Goal: Find specific page/section: Find specific page/section

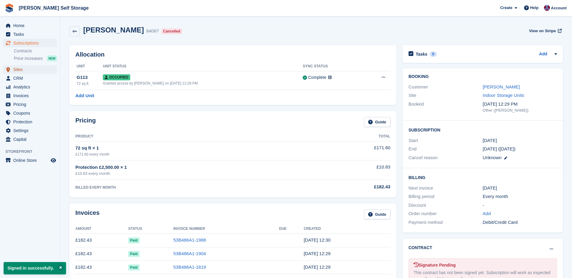
click at [20, 70] on span "Sites" at bounding box center [31, 69] width 36 height 8
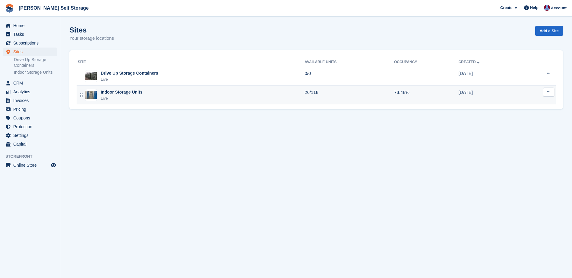
click at [108, 92] on div "Indoor Storage Units" at bounding box center [122, 92] width 42 height 6
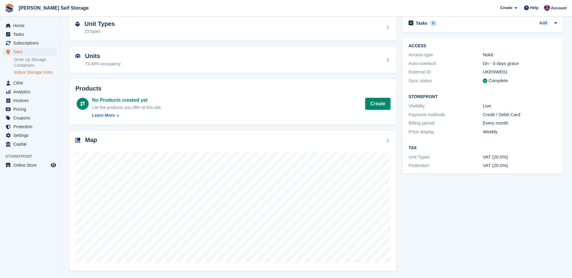
scroll to position [30, 0]
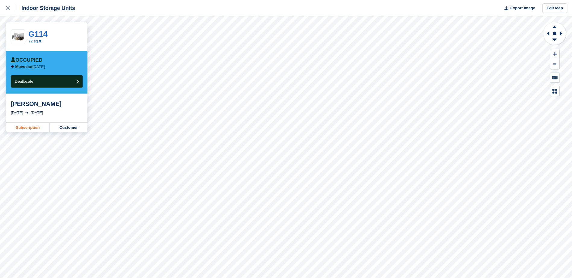
click at [33, 128] on link "Subscription" at bounding box center [28, 128] width 44 height 10
